Goal: Information Seeking & Learning: Understand process/instructions

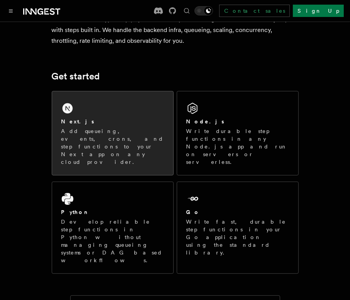
click at [136, 118] on div "Next.js" at bounding box center [112, 122] width 103 height 8
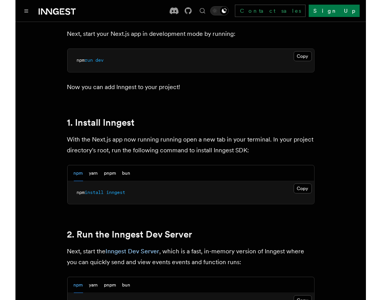
scroll to position [386, 0]
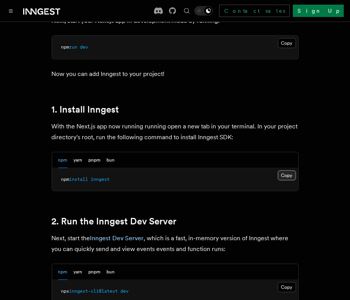
click at [283, 171] on button "Copy Copied" at bounding box center [287, 176] width 18 height 10
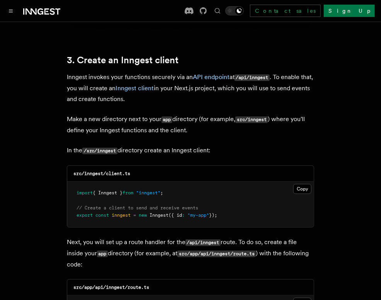
scroll to position [888, 0]
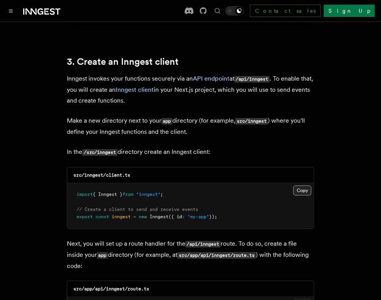
click at [302, 186] on button "Copy Copied" at bounding box center [302, 191] width 18 height 10
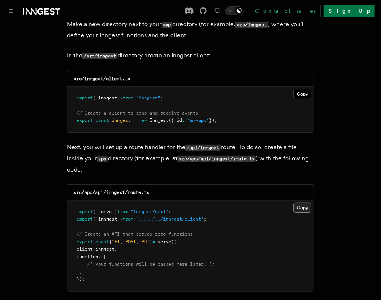
scroll to position [1004, 0]
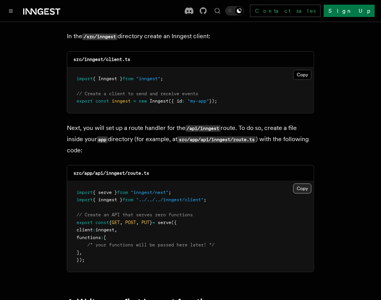
click at [300, 184] on button "Copy Copied" at bounding box center [302, 189] width 18 height 10
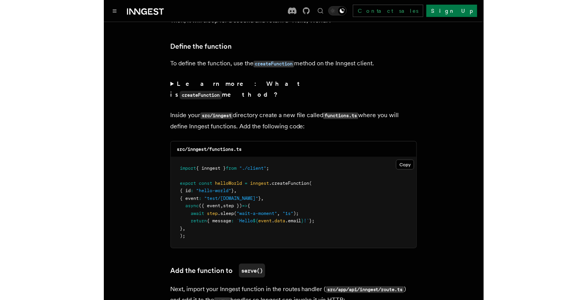
scroll to position [1352, 0]
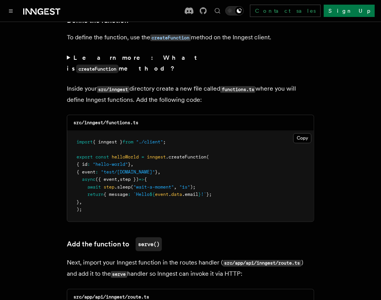
click at [115, 120] on code "src/inngest/functions.ts" at bounding box center [105, 122] width 65 height 5
copy code "functions"
click at [304, 134] on button "Copy Copied" at bounding box center [302, 139] width 18 height 10
